Goal: Transaction & Acquisition: Purchase product/service

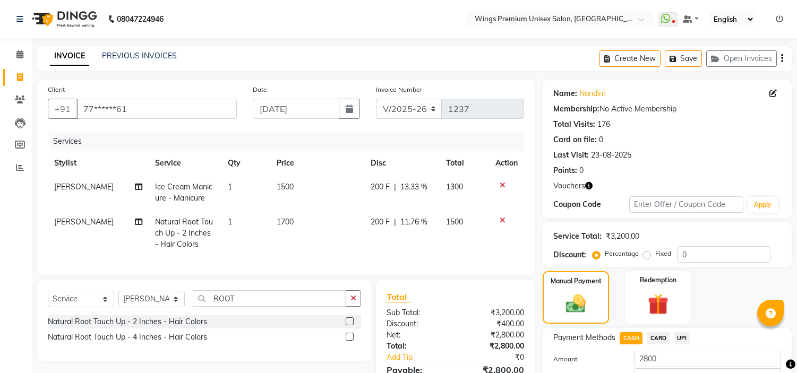
select select "674"
select select "service"
select select "82124"
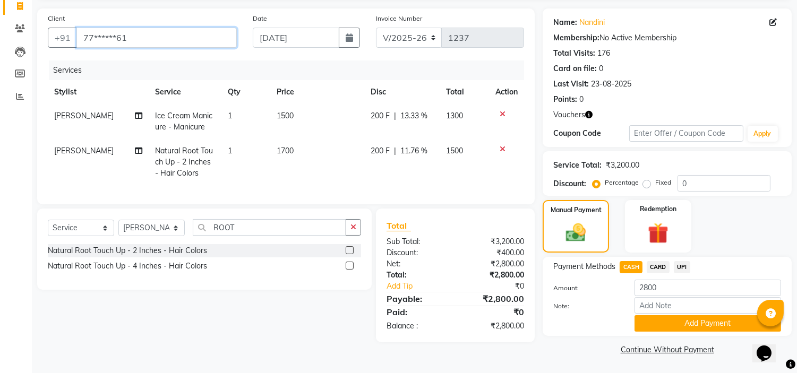
click at [179, 36] on input "77******61" at bounding box center [156, 38] width 160 height 20
type input "7"
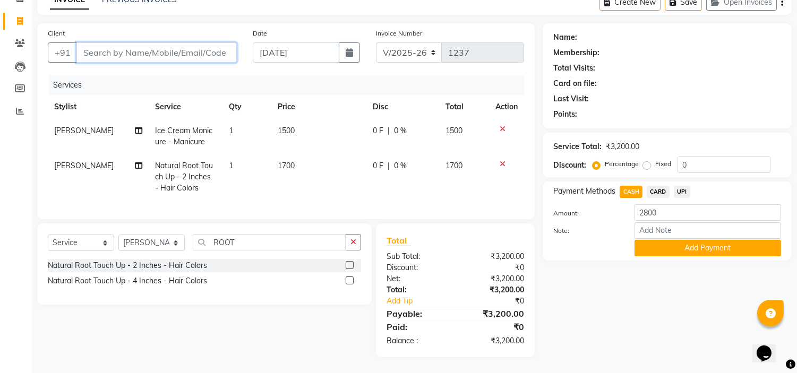
scroll to position [65, 0]
click at [496, 125] on div at bounding box center [506, 128] width 22 height 7
click at [501, 125] on icon at bounding box center [503, 128] width 6 height 7
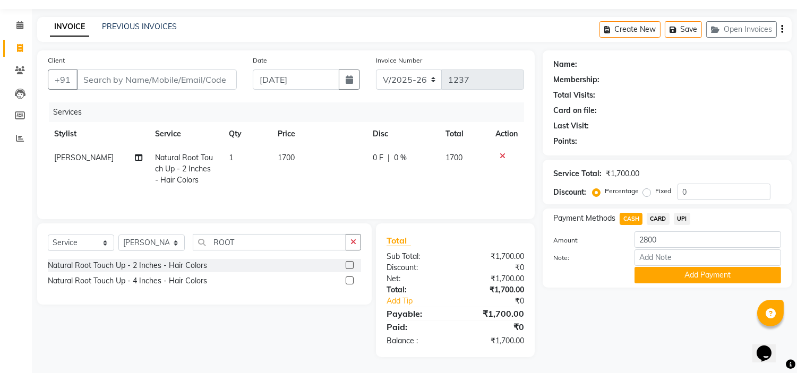
click at [501, 152] on icon at bounding box center [503, 155] width 6 height 7
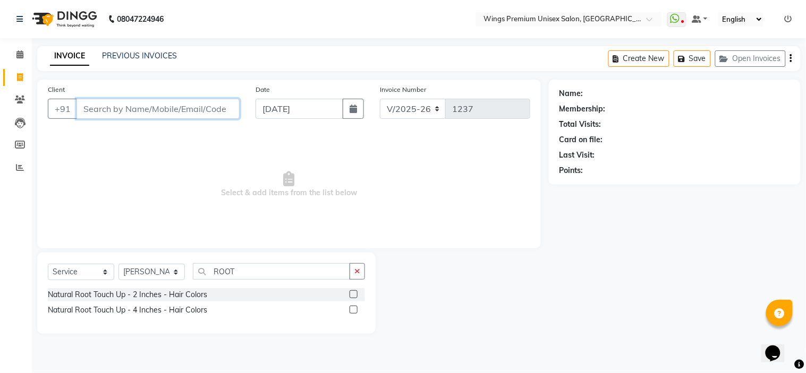
click at [145, 106] on input "Client" at bounding box center [157, 109] width 163 height 20
click at [103, 109] on input "88002712602" at bounding box center [130, 109] width 109 height 20
type input "8802712602"
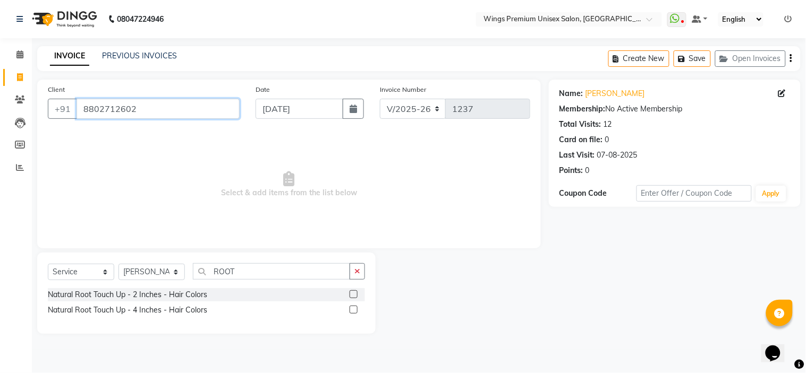
click at [190, 107] on input "8802712602" at bounding box center [157, 109] width 163 height 20
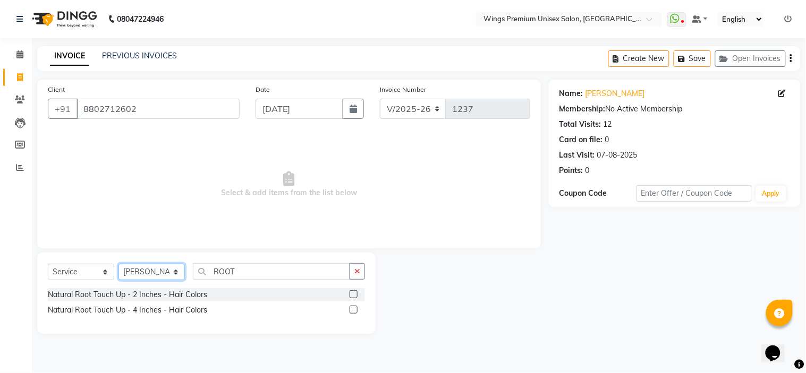
click at [175, 273] on select "Select Stylist [PERSON_NAME] [PERSON_NAME] Front Desk [PERSON_NAME] Shruti Pand…" at bounding box center [151, 272] width 66 height 16
select select "72458"
click at [118, 264] on select "Select Stylist [PERSON_NAME] [PERSON_NAME] Front Desk [PERSON_NAME] Shruti Pand…" at bounding box center [151, 272] width 66 height 16
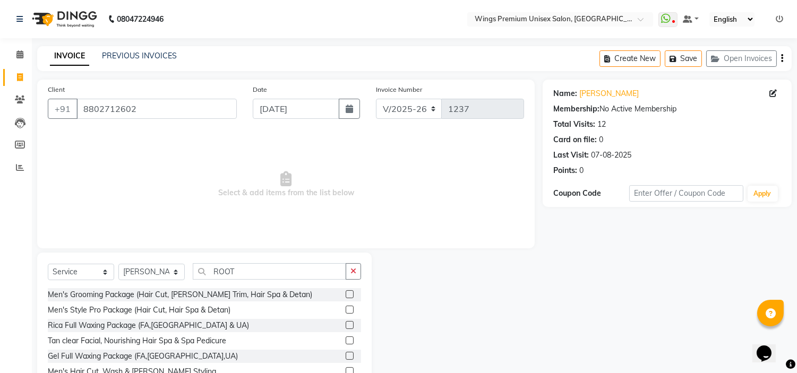
click at [170, 256] on div "Select Service Product Membership Package Voucher Prepaid Gift Card Select Styl…" at bounding box center [204, 331] width 335 height 157
click at [242, 271] on input "ROOT" at bounding box center [269, 271] width 153 height 16
type input "R"
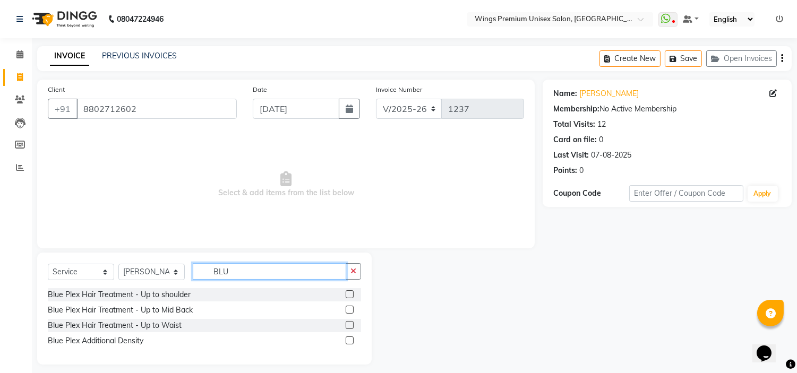
type input "BLU"
click at [349, 298] on label at bounding box center [350, 294] width 8 height 8
click at [349, 298] on input "checkbox" at bounding box center [349, 295] width 7 height 7
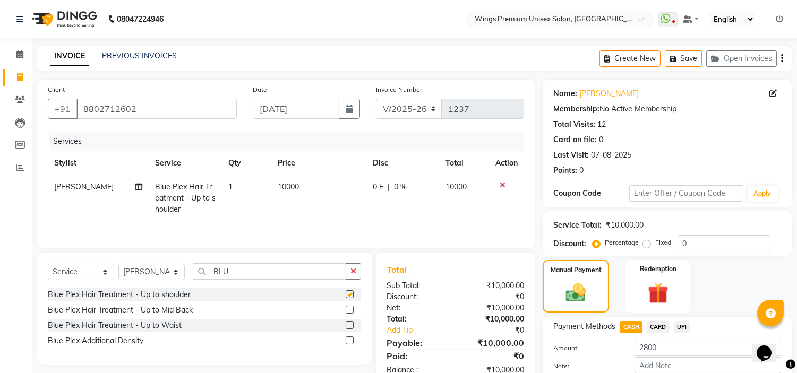
checkbox input "false"
click at [303, 187] on td "10000" at bounding box center [318, 198] width 95 height 46
select select "72458"
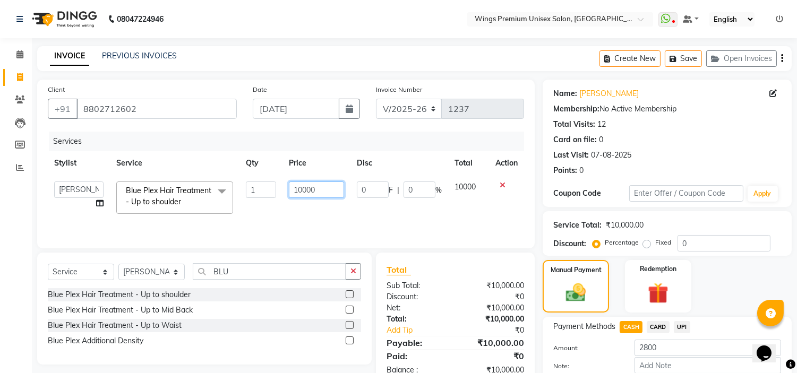
click at [317, 190] on input "10000" at bounding box center [316, 190] width 55 height 16
type input "1"
type input "3"
type input "2500"
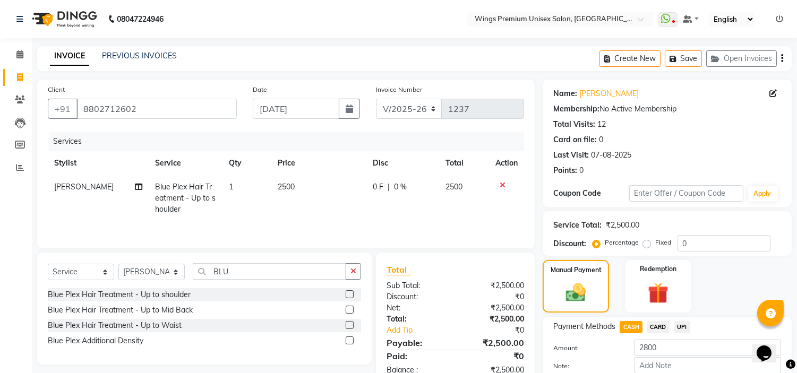
click at [352, 216] on tr "Vishal Changdev [PERSON_NAME] Blue Plex Hair Treatment - Up to shoulder 1 2500 …" at bounding box center [286, 198] width 476 height 46
click at [650, 330] on span "CARD" at bounding box center [658, 327] width 23 height 12
type input "2500"
click at [682, 322] on span "UPI" at bounding box center [682, 327] width 16 height 12
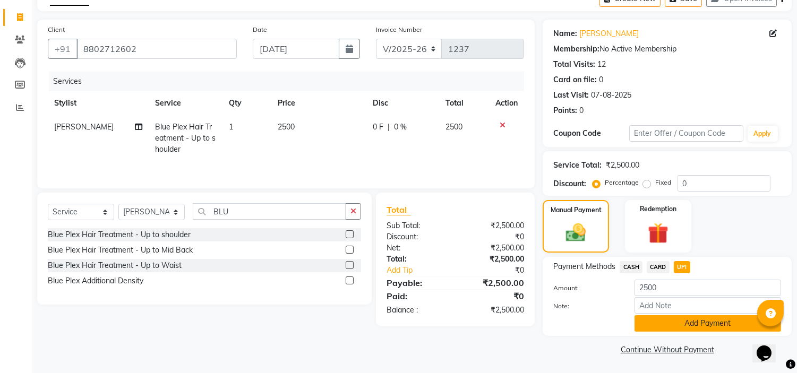
click at [682, 322] on button "Add Payment" at bounding box center [708, 323] width 147 height 16
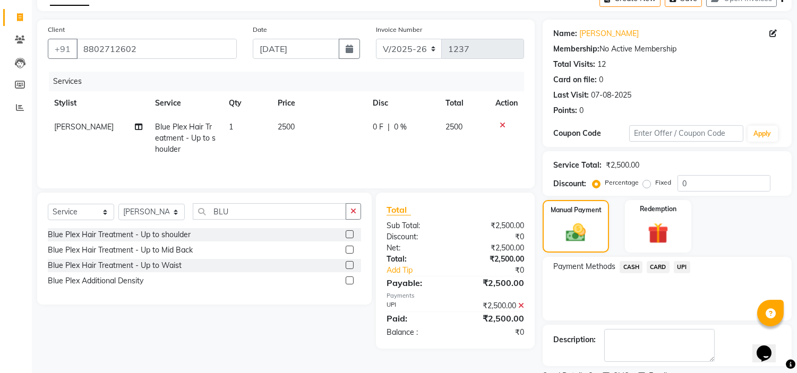
scroll to position [104, 0]
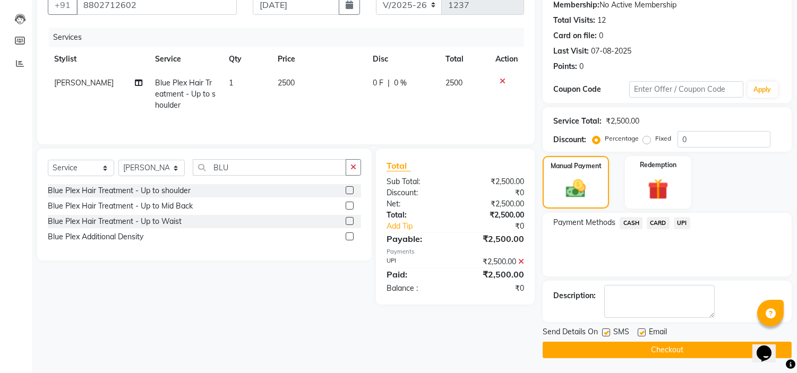
click at [619, 349] on button "Checkout" at bounding box center [667, 350] width 249 height 16
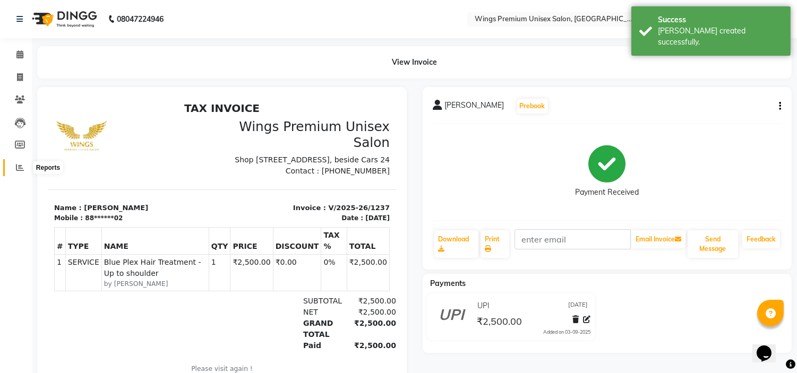
click at [18, 168] on icon at bounding box center [20, 168] width 8 height 8
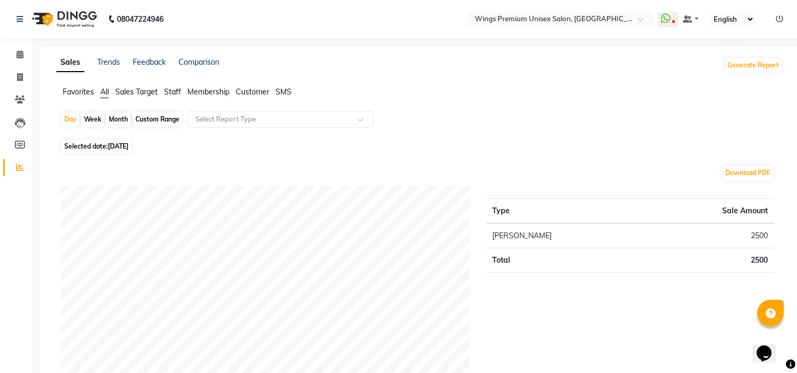
click at [30, 75] on li "Invoice" at bounding box center [16, 77] width 32 height 23
click at [17, 77] on icon at bounding box center [20, 77] width 6 height 8
select select "service"
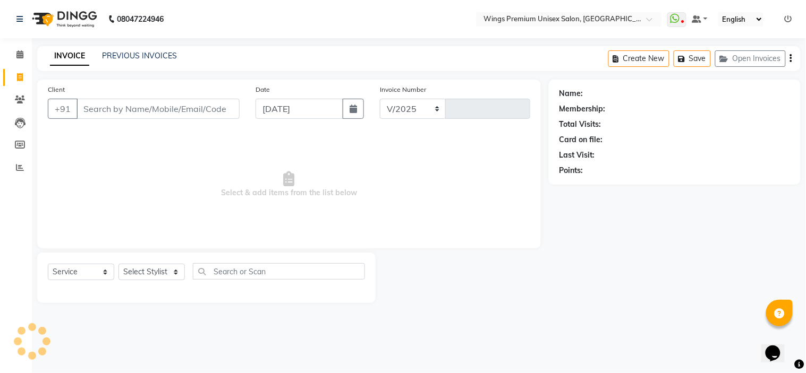
select select "674"
type input "1238"
click at [165, 170] on span "Select & add items from the list below" at bounding box center [289, 185] width 482 height 106
drag, startPoint x: 123, startPoint y: 123, endPoint x: 132, endPoint y: 105, distance: 19.7
click at [132, 105] on div "Client +91" at bounding box center [144, 106] width 208 height 44
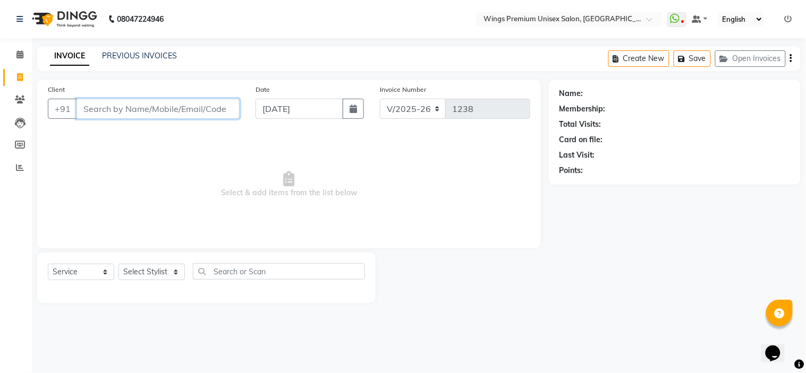
click at [132, 105] on input "Client" at bounding box center [157, 109] width 163 height 20
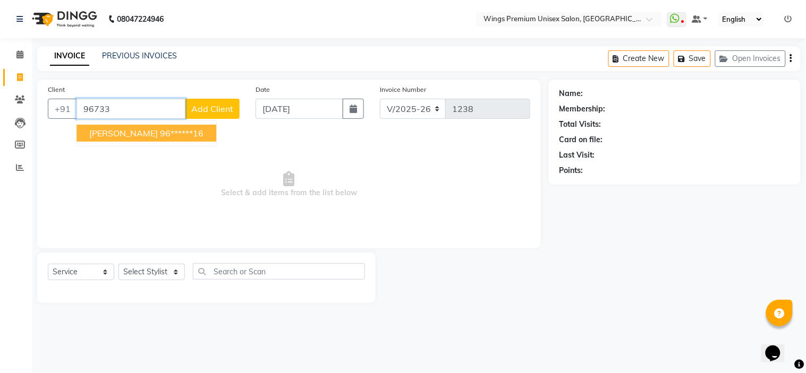
click at [141, 134] on span "[PERSON_NAME]" at bounding box center [123, 133] width 69 height 11
type input "96******16"
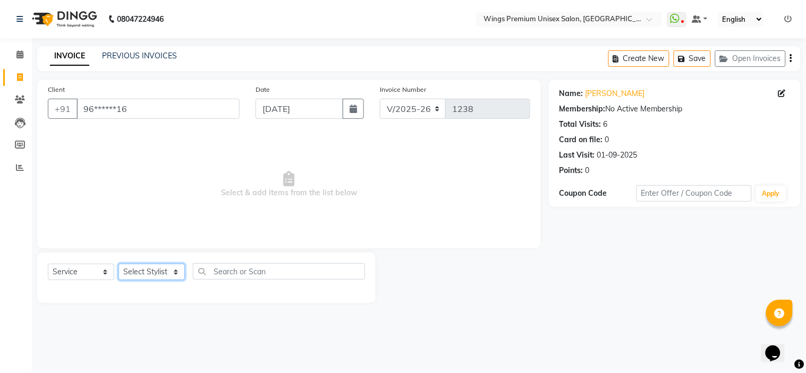
click at [171, 273] on select "Select Stylist [PERSON_NAME] [PERSON_NAME] Front Desk [PERSON_NAME] Shruti Pand…" at bounding box center [151, 272] width 66 height 16
select select "88889"
click at [118, 264] on select "Select Stylist [PERSON_NAME] [PERSON_NAME] Front Desk [PERSON_NAME] Shruti Pand…" at bounding box center [151, 272] width 66 height 16
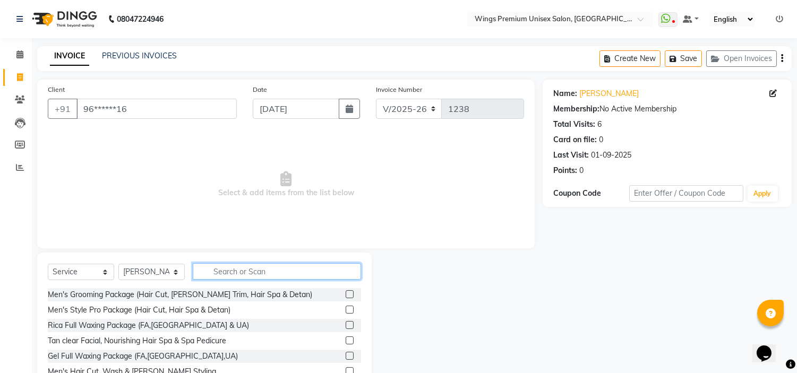
click at [246, 268] on input "text" at bounding box center [277, 271] width 168 height 16
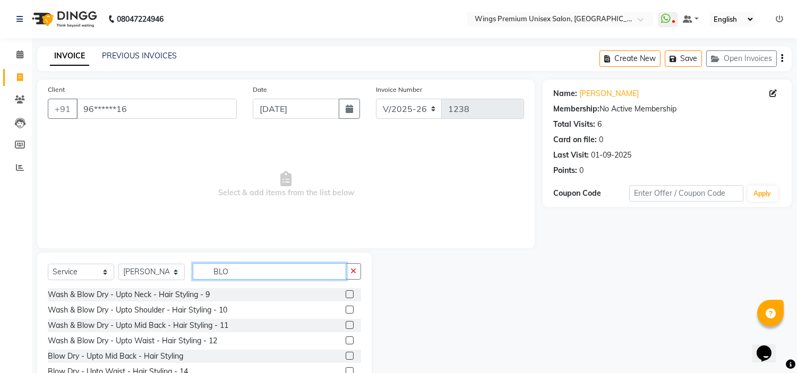
type input "BLO"
click at [346, 309] on label at bounding box center [350, 310] width 8 height 8
click at [346, 309] on input "checkbox" at bounding box center [349, 310] width 7 height 7
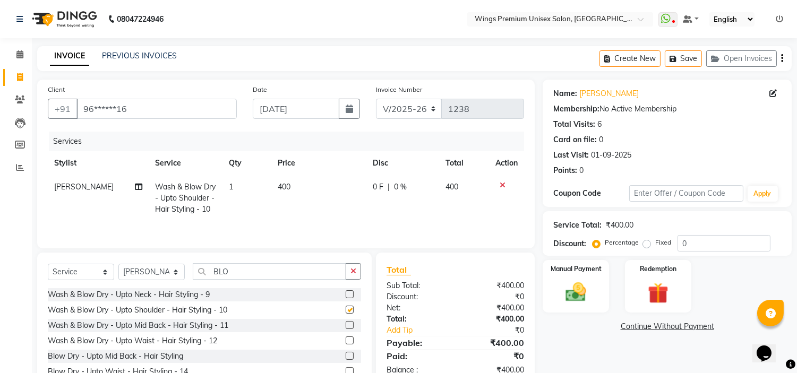
checkbox input "false"
click at [346, 326] on label at bounding box center [350, 325] width 8 height 8
click at [346, 326] on input "checkbox" at bounding box center [349, 325] width 7 height 7
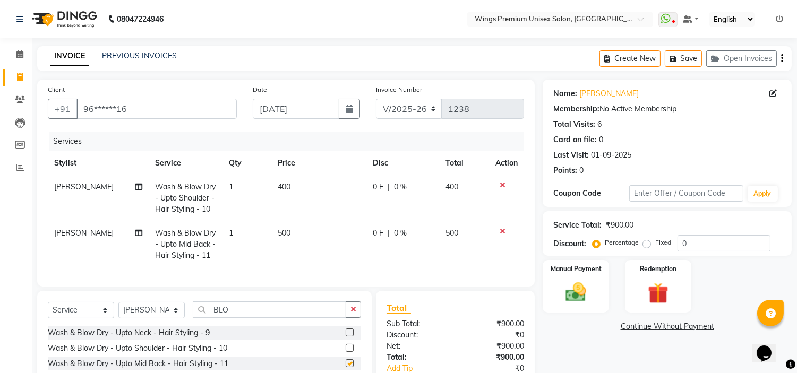
checkbox input "false"
click at [507, 185] on div at bounding box center [506, 185] width 22 height 7
click at [500, 184] on icon at bounding box center [503, 185] width 6 height 7
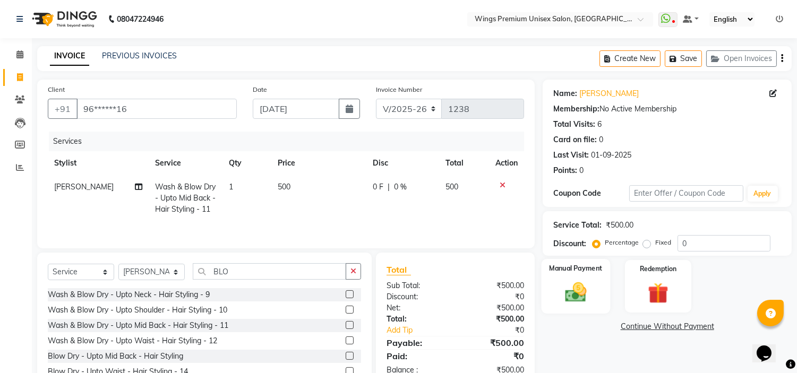
click at [578, 285] on img at bounding box center [576, 292] width 35 height 25
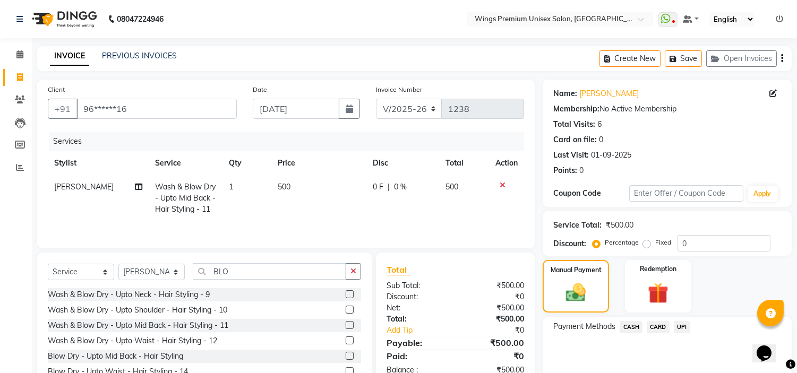
click at [680, 328] on span "UPI" at bounding box center [682, 327] width 16 height 12
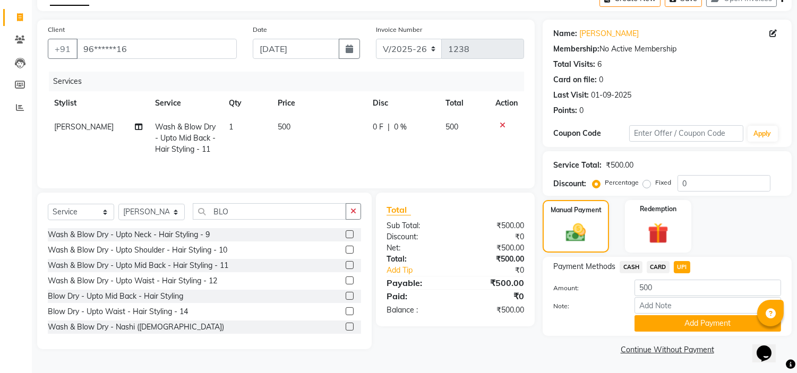
click at [680, 328] on button "Add Payment" at bounding box center [708, 323] width 147 height 16
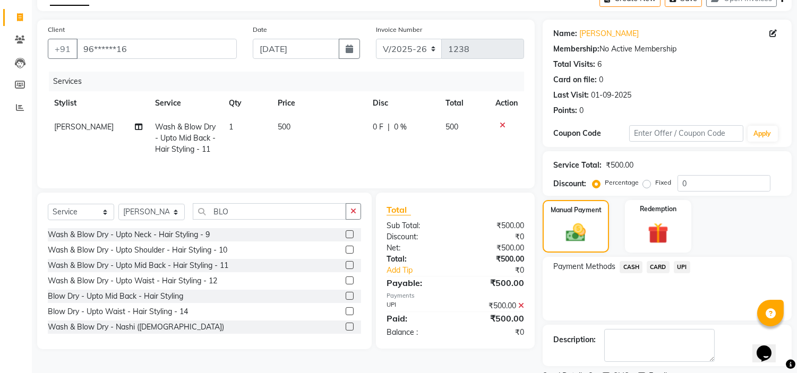
scroll to position [104, 0]
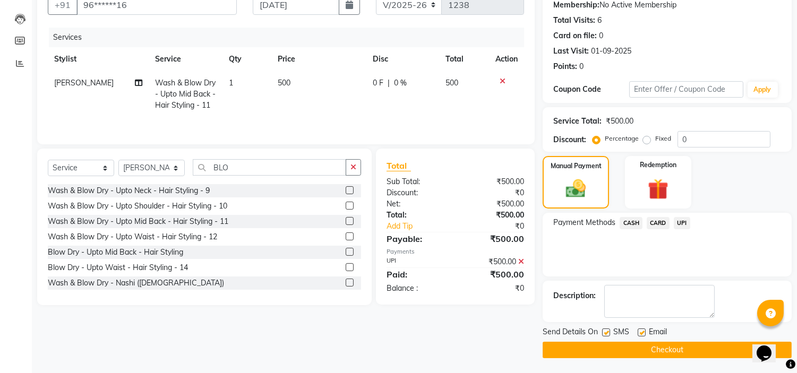
click at [655, 349] on button "Checkout" at bounding box center [667, 350] width 249 height 16
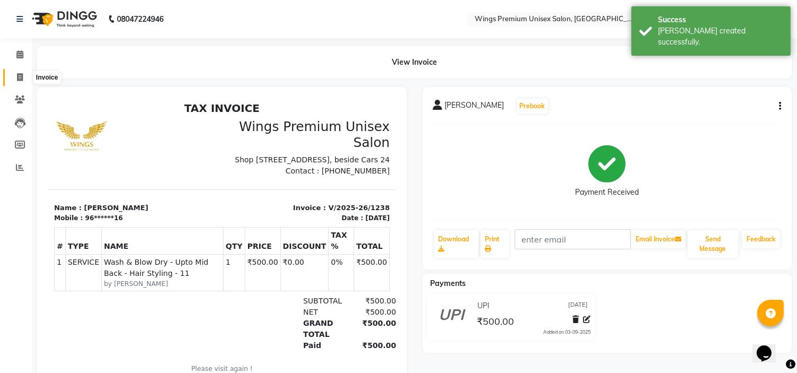
click at [28, 83] on span at bounding box center [20, 78] width 19 height 12
select select "674"
select select "service"
